Goal: Task Accomplishment & Management: Manage account settings

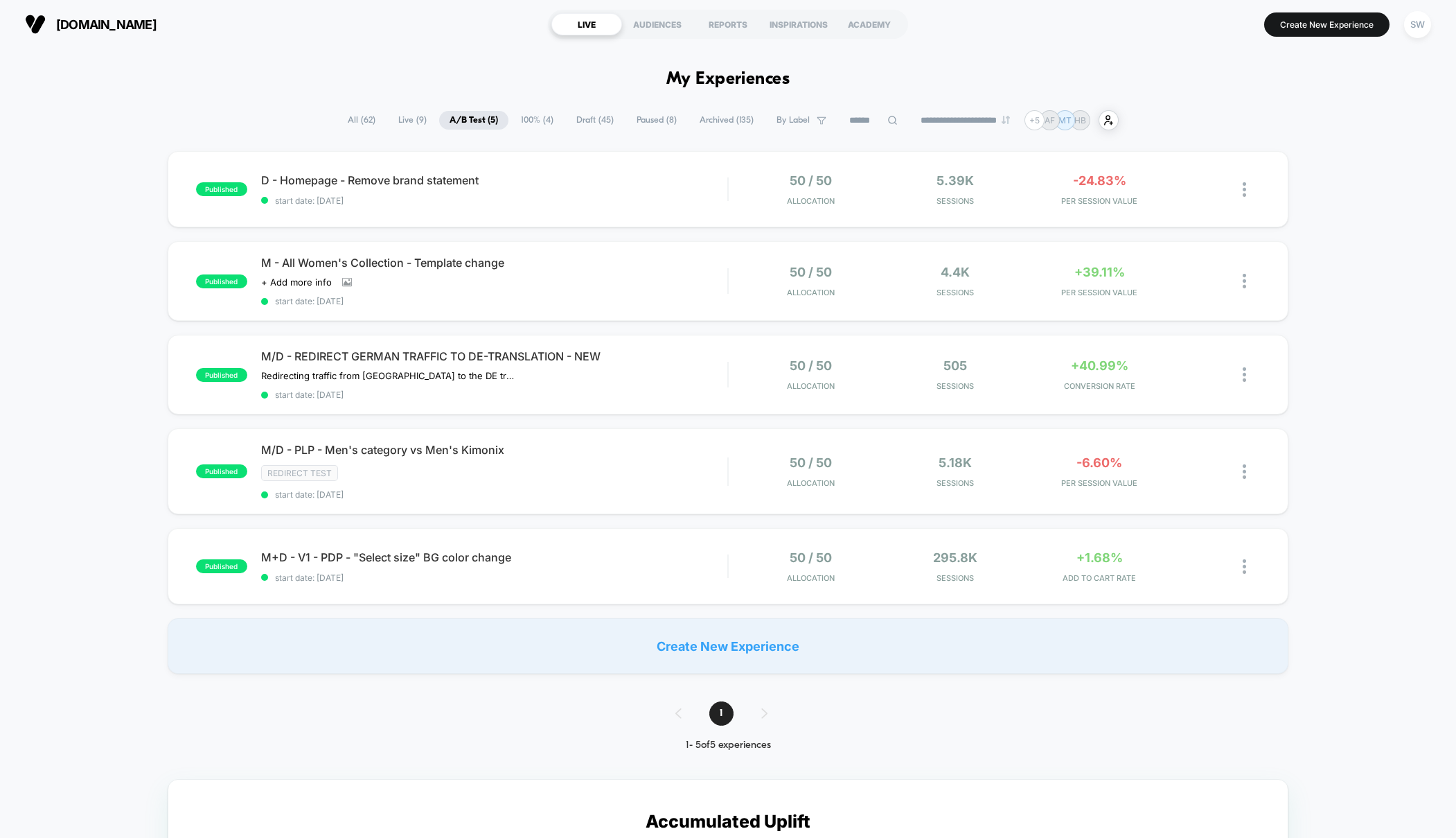
click at [103, 355] on div "published D - Homepage - Remove brand statement start date: [DATE] 50 / 50 Allo…" at bounding box center [728, 412] width 1456 height 523
click at [1247, 185] on div at bounding box center [1251, 190] width 18 height 33
click at [1173, 171] on div "Pause" at bounding box center [1173, 174] width 124 height 31
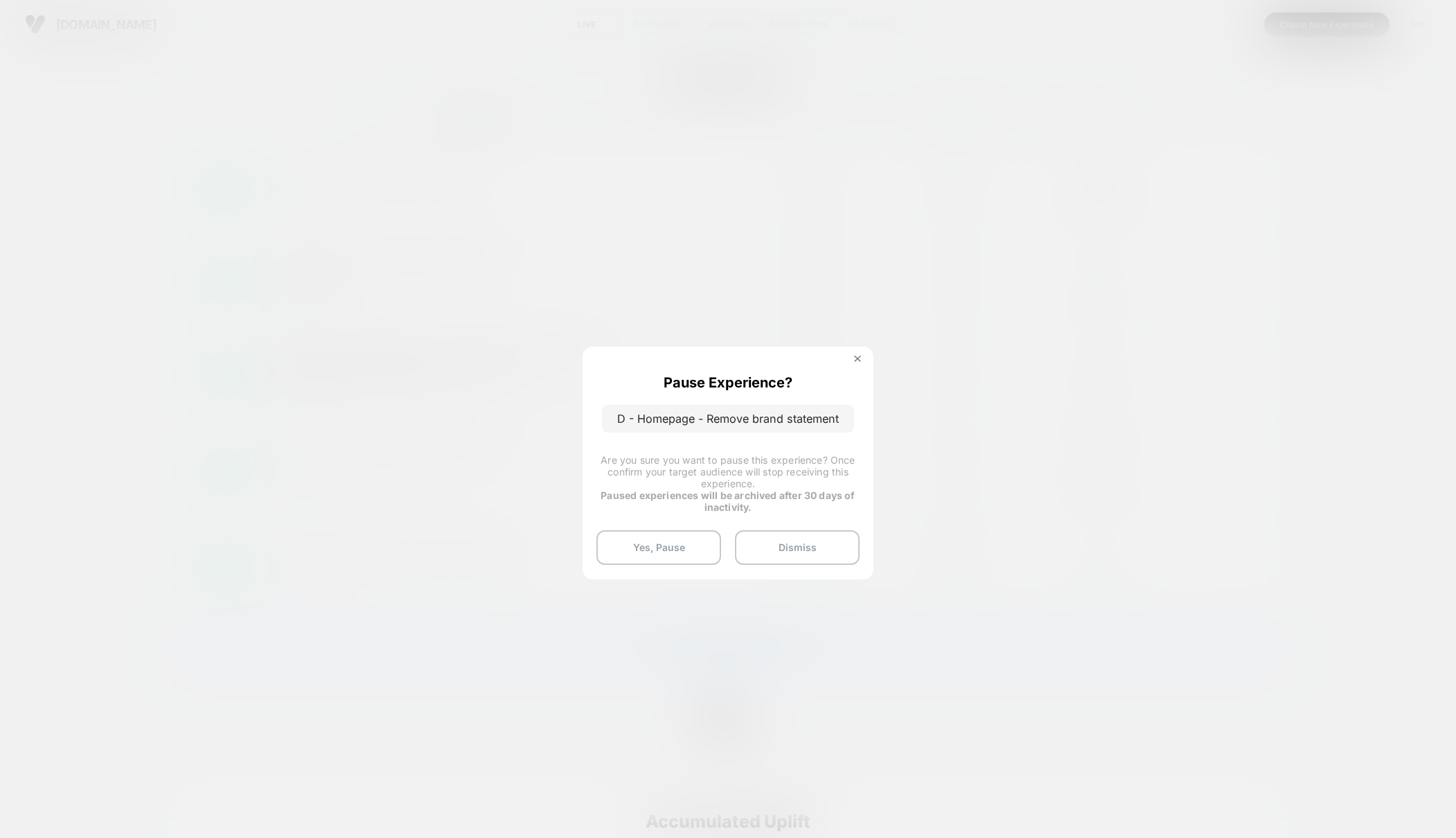
click at [654, 543] on button "Yes, Pause" at bounding box center [659, 547] width 124 height 35
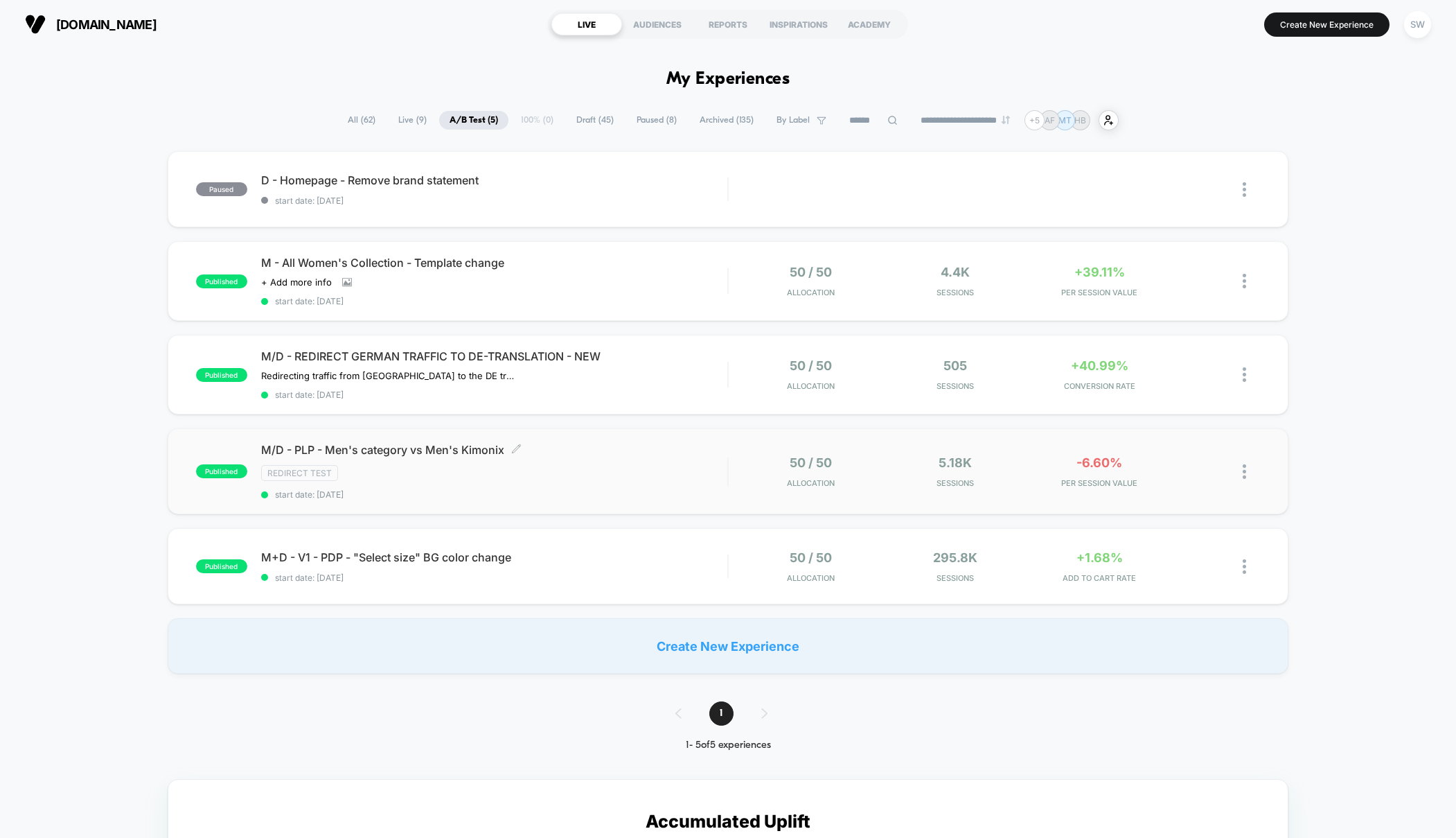
click at [637, 465] on div "Redirect Test" at bounding box center [495, 473] width 467 height 16
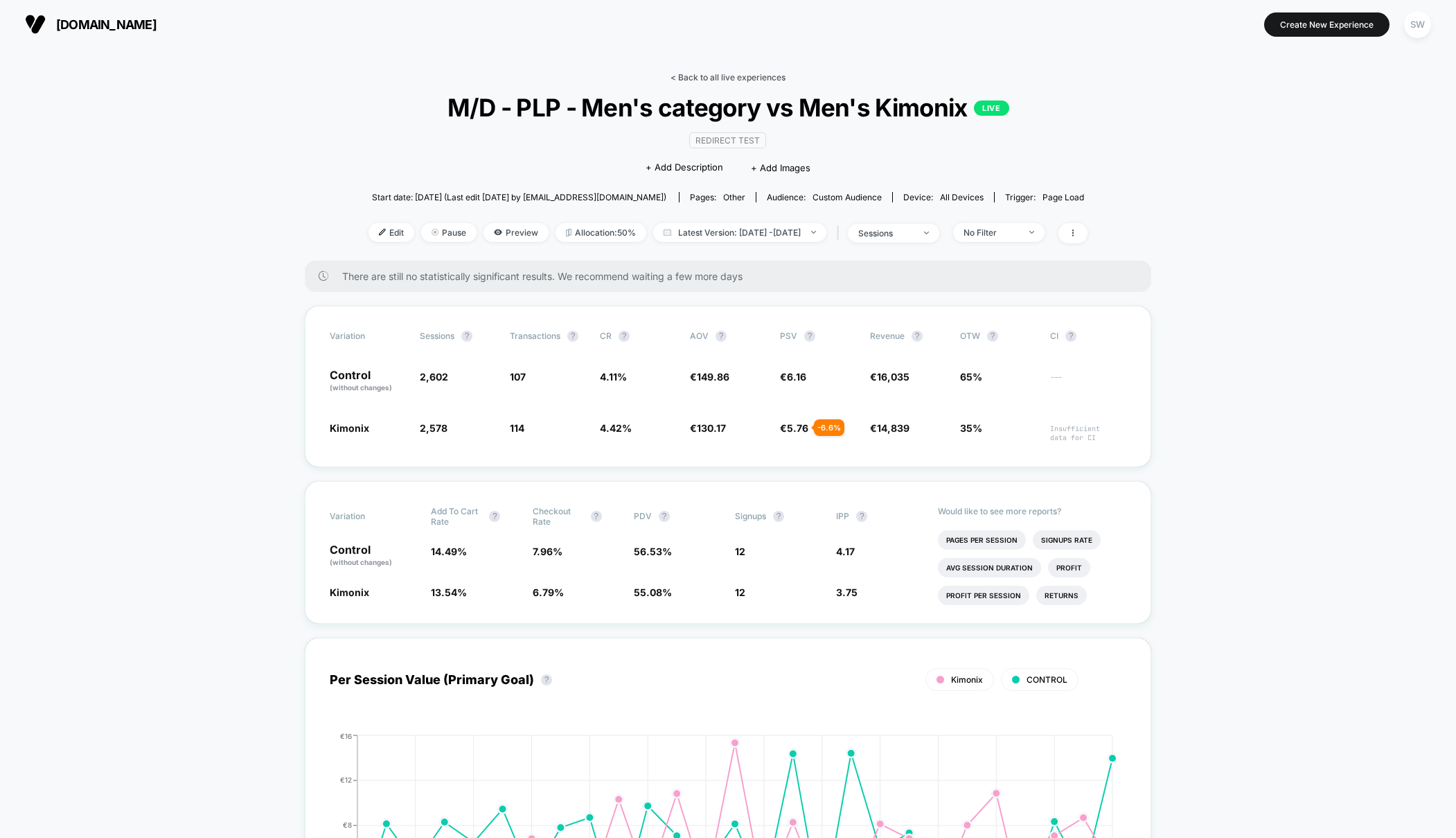
click at [722, 76] on link "< Back to all live experiences" at bounding box center [728, 77] width 115 height 11
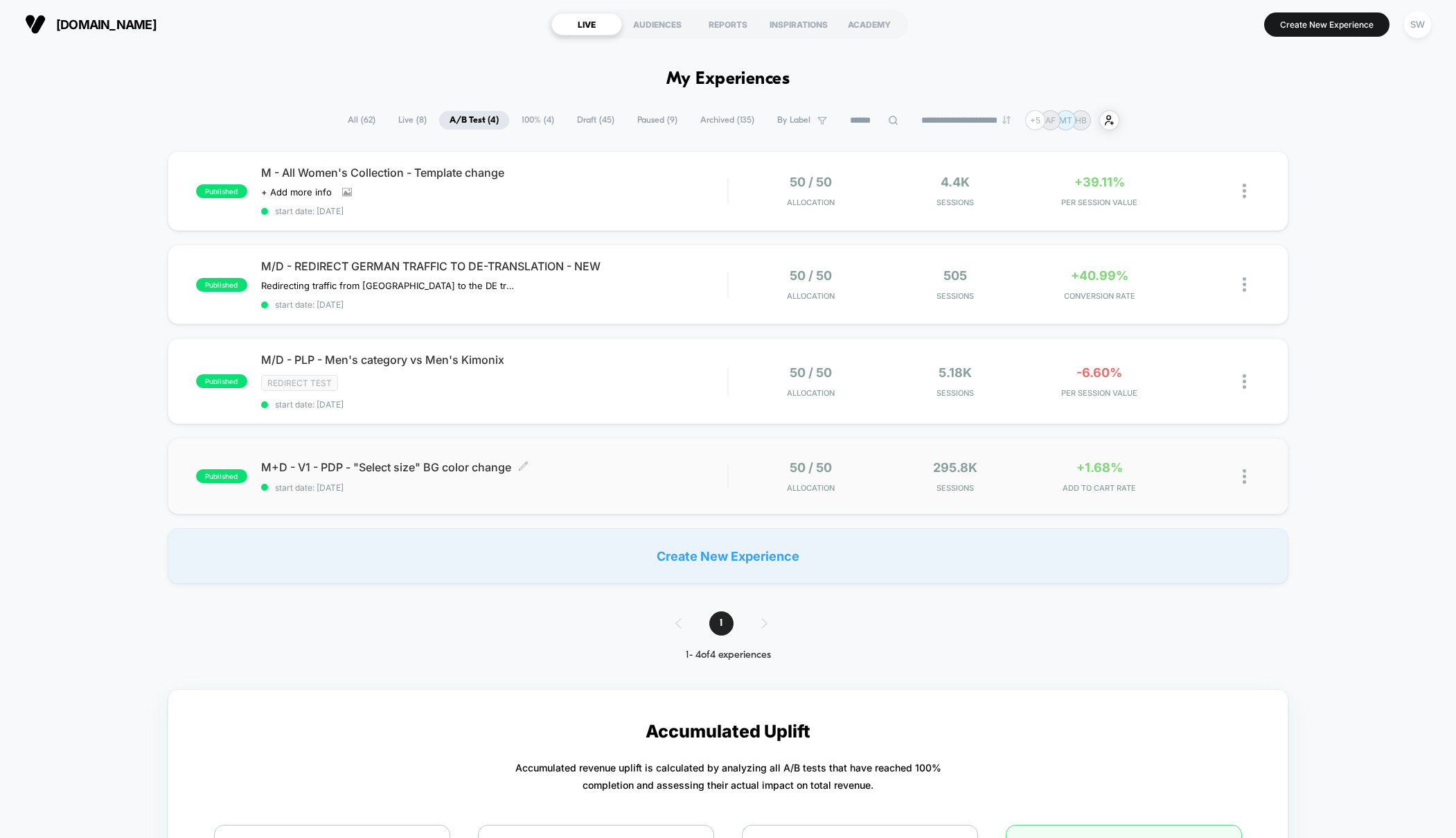
click at [679, 475] on div "M+D - V1 - PDP - "Select size" BG color change Click to edit experience details…" at bounding box center [495, 477] width 467 height 33
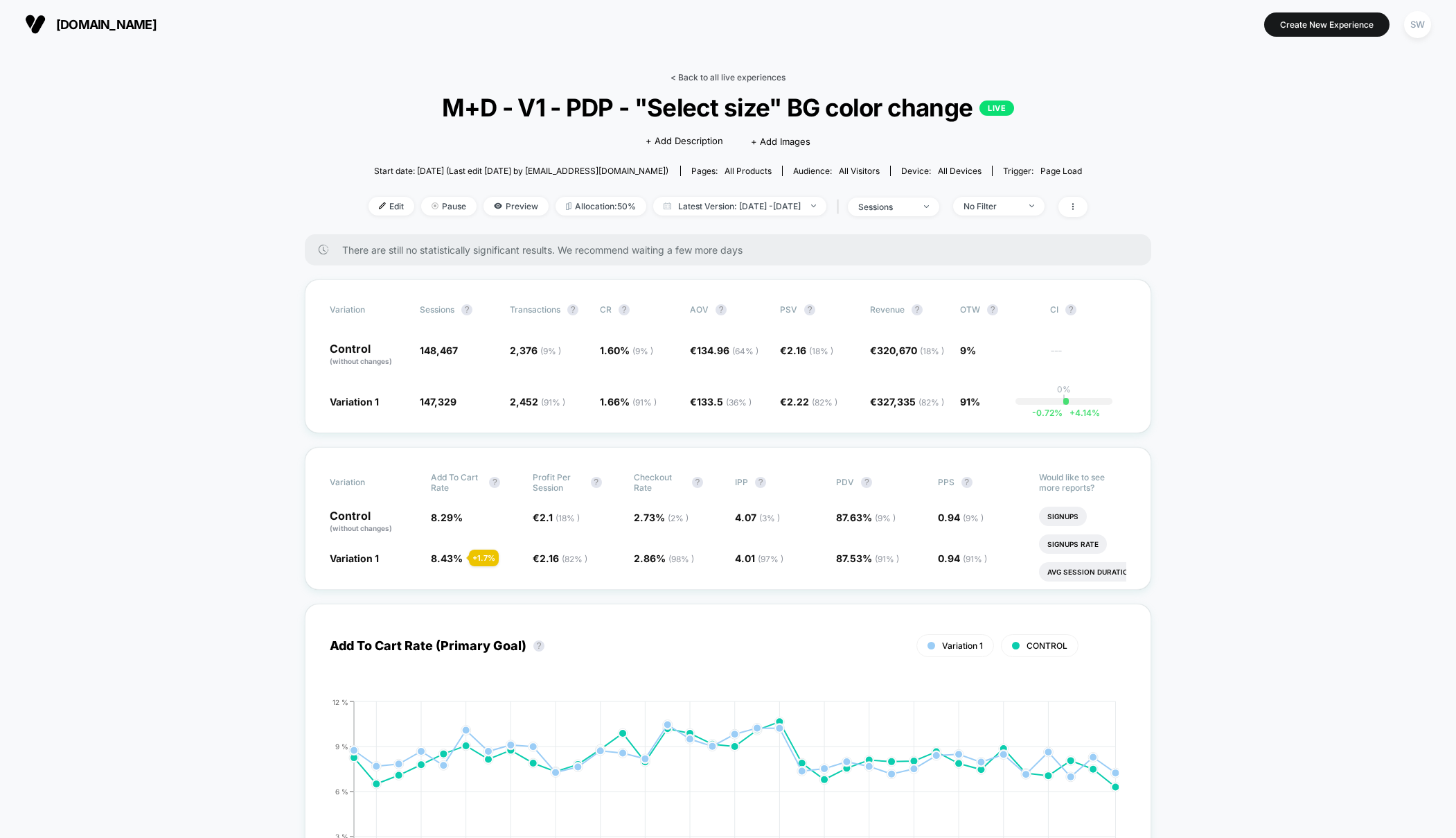
click at [721, 76] on link "< Back to all live experiences" at bounding box center [728, 77] width 115 height 11
